Goal: Use online tool/utility: Utilize a website feature to perform a specific function

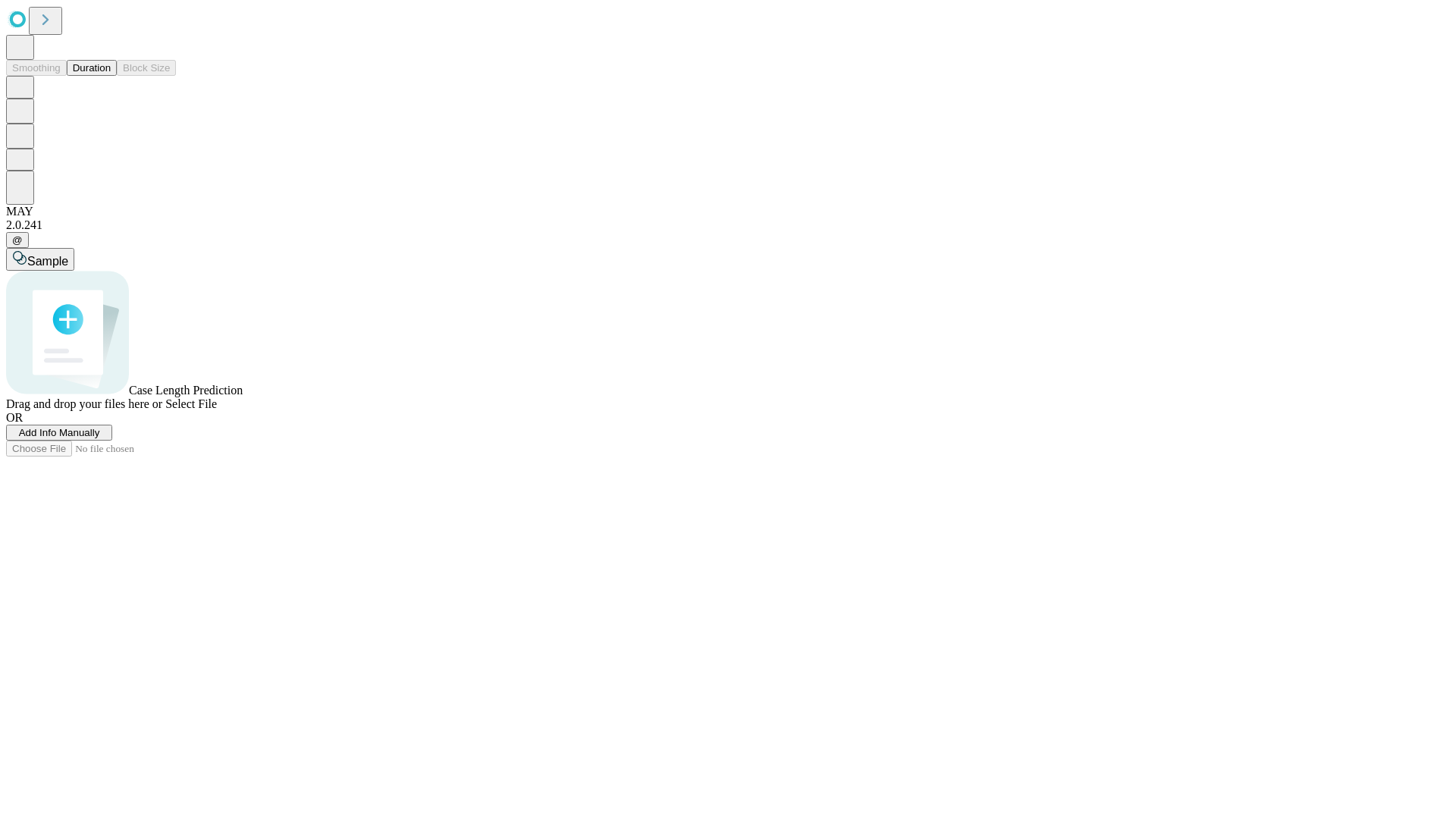
click at [217, 410] on span "Select File" at bounding box center [191, 404] width 51 height 13
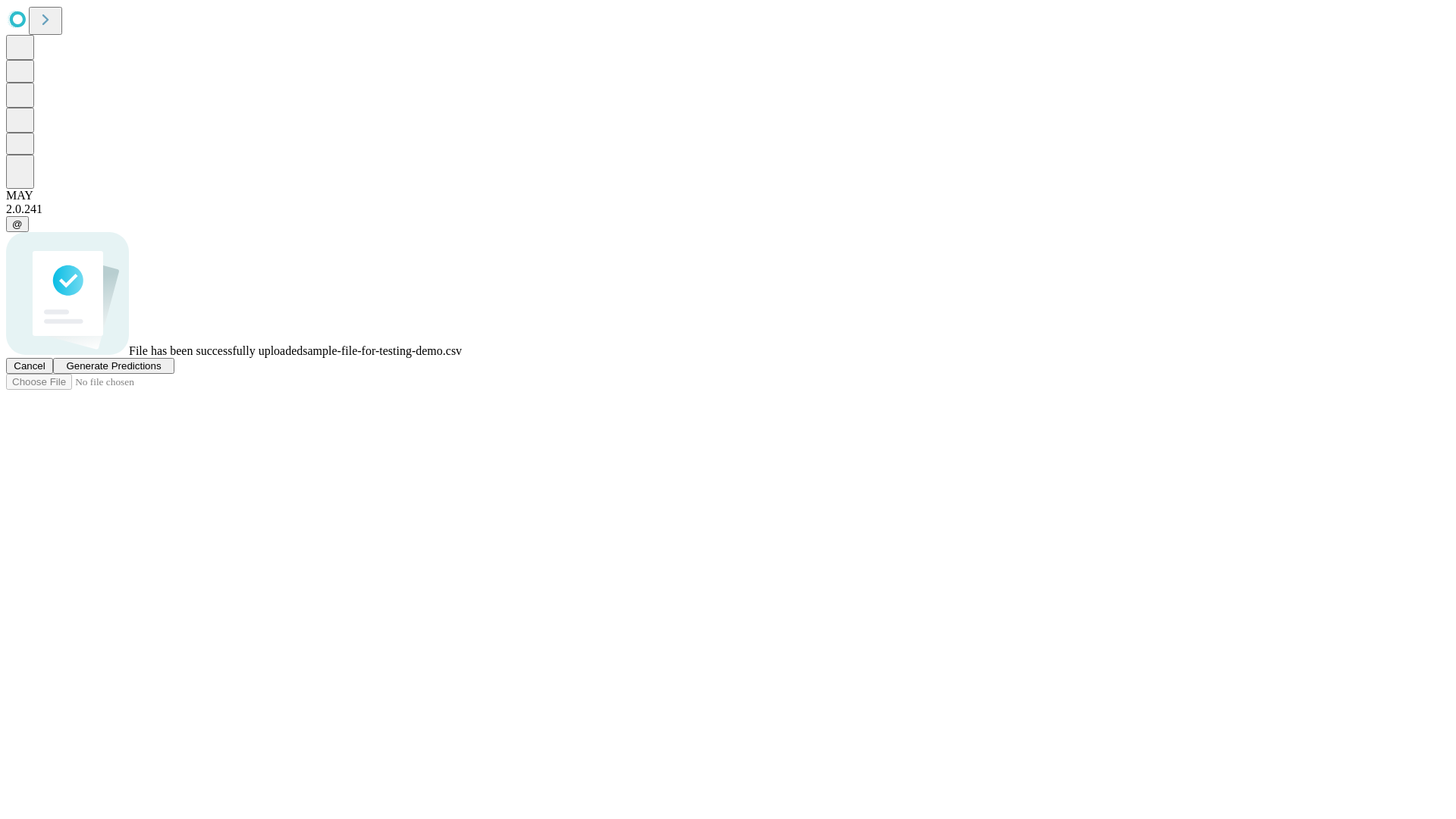
click at [160, 372] on span "Generate Predictions" at bounding box center [113, 365] width 95 height 11
